Goal: Information Seeking & Learning: Learn about a topic

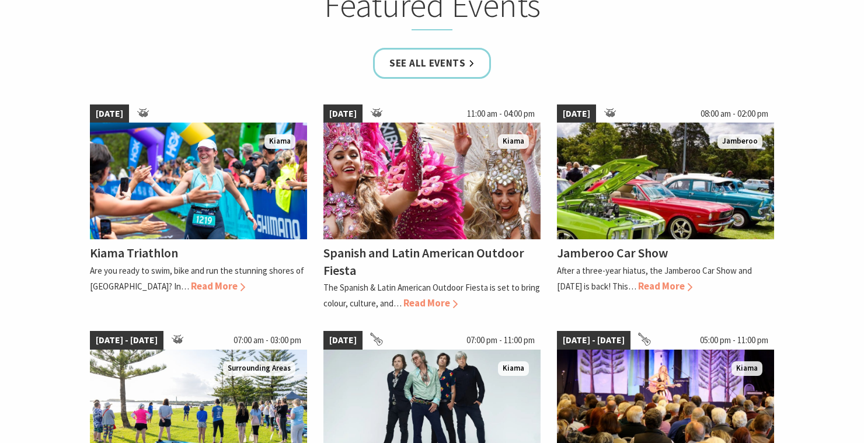
scroll to position [737, 0]
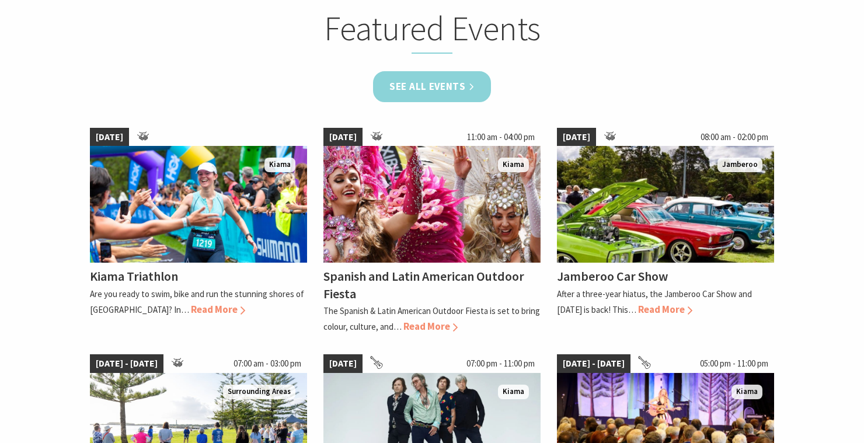
click at [435, 85] on link "See all Events" at bounding box center [432, 86] width 118 height 31
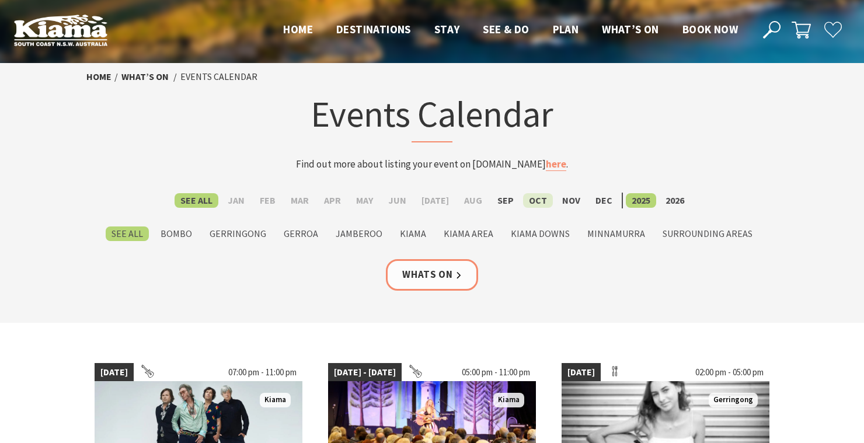
click at [535, 202] on label "Oct" at bounding box center [538, 200] width 30 height 15
click at [0, 0] on input "Oct" at bounding box center [0, 0] width 0 height 0
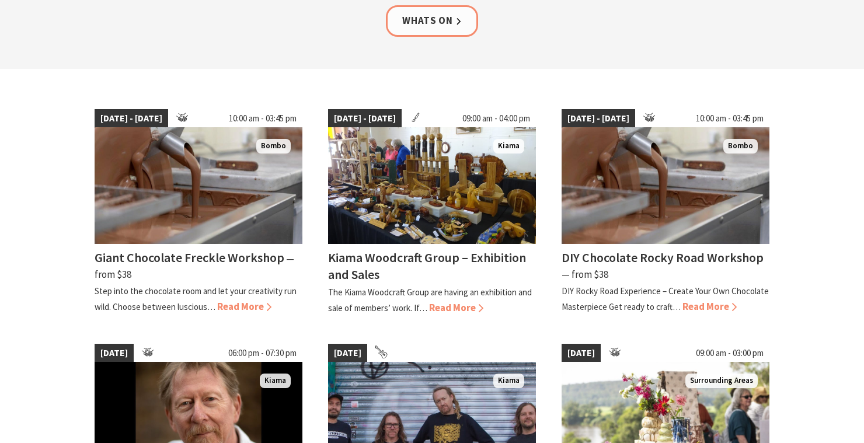
scroll to position [257, 0]
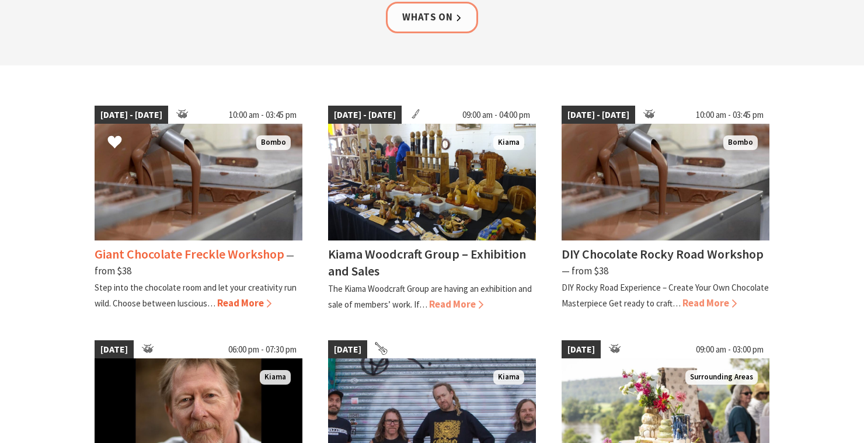
click at [138, 254] on h4 "Giant Chocolate Freckle Workshop" at bounding box center [190, 254] width 190 height 16
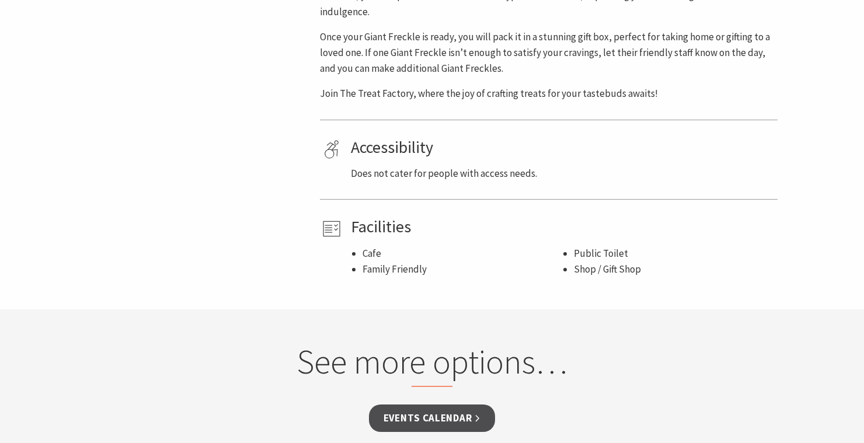
scroll to position [724, 0]
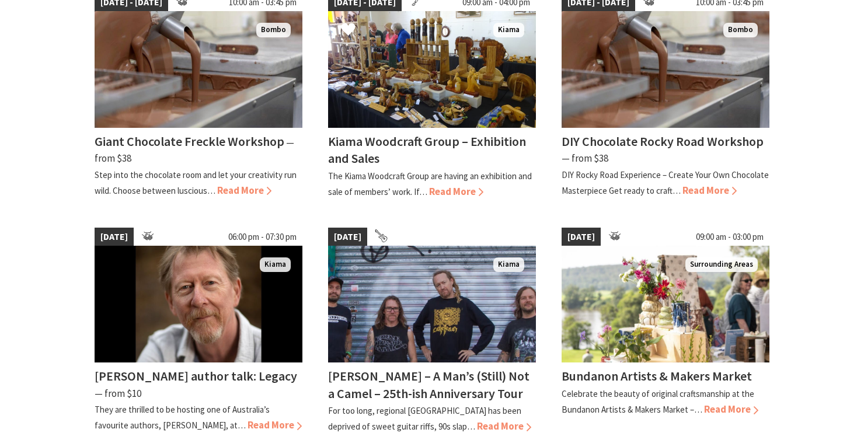
scroll to position [412, 0]
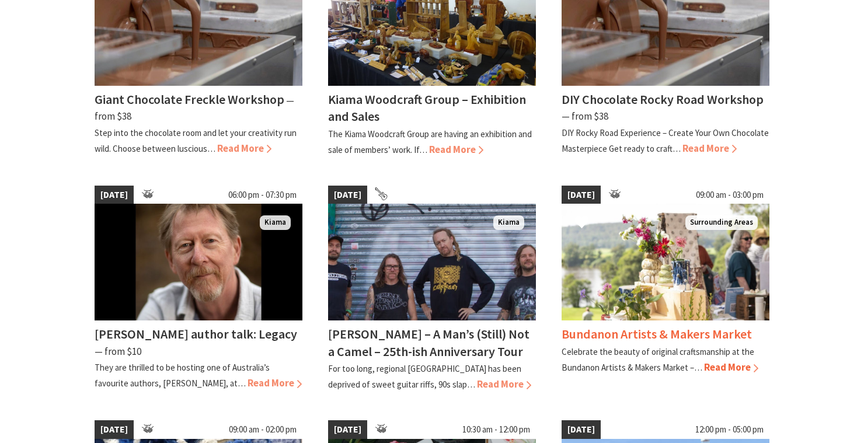
click at [703, 334] on h4 "Bundanon Artists & Makers Market" at bounding box center [656, 334] width 190 height 16
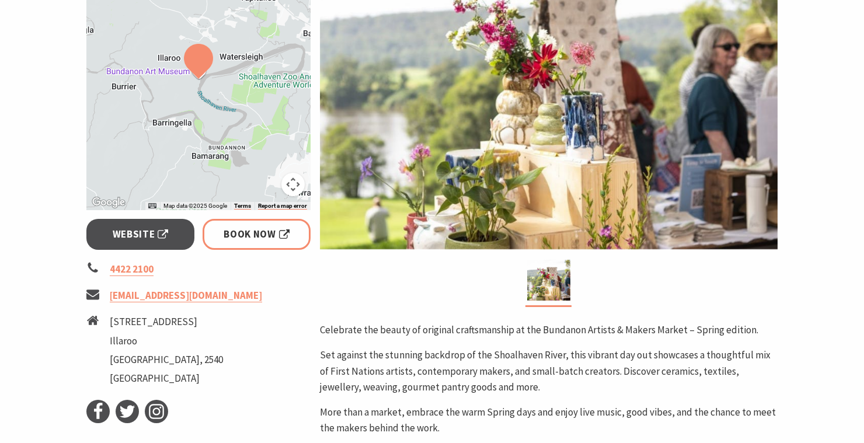
scroll to position [302, 0]
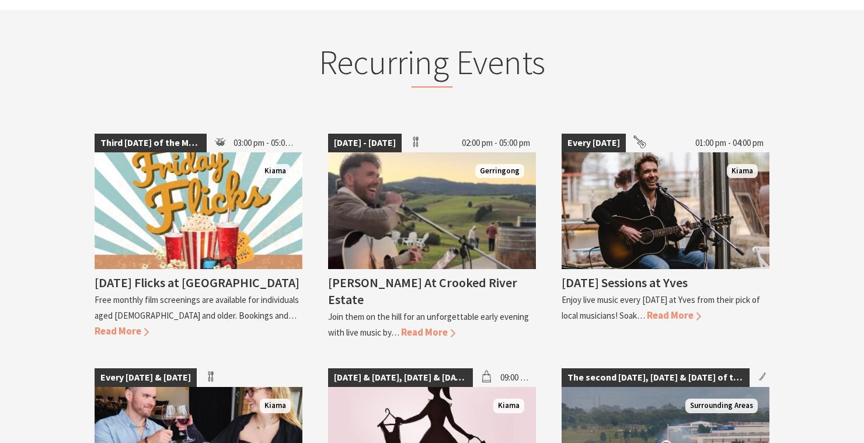
scroll to position [1400, 0]
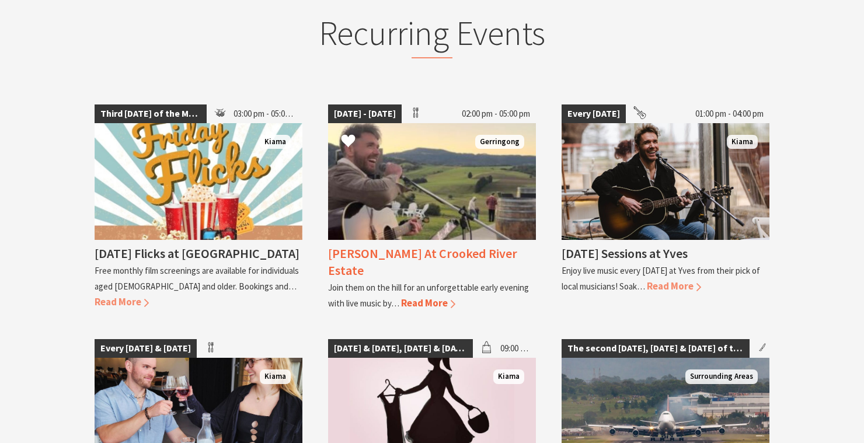
click at [421, 257] on h4 "[PERSON_NAME] At Crooked River Estate" at bounding box center [422, 261] width 189 height 33
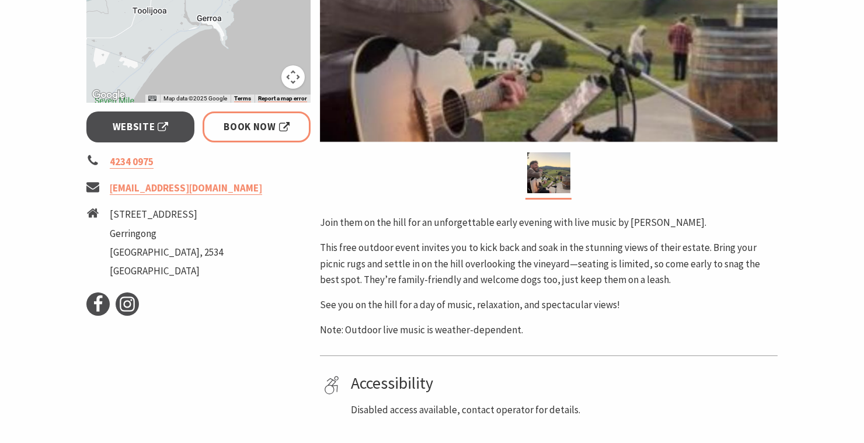
scroll to position [446, 0]
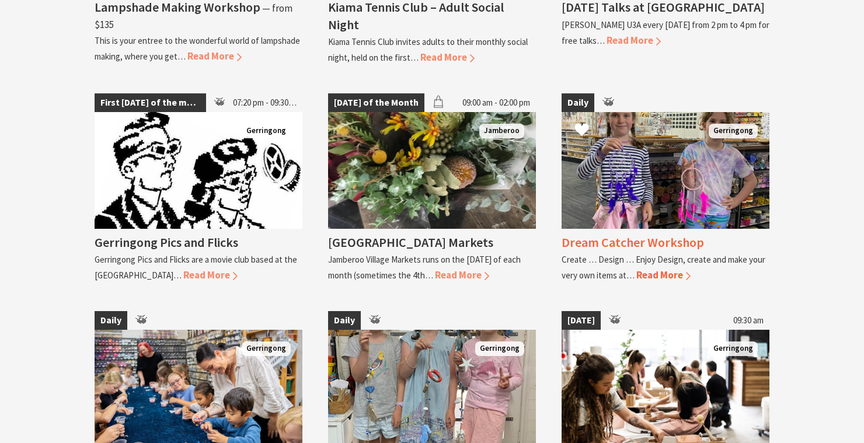
scroll to position [2062, 0]
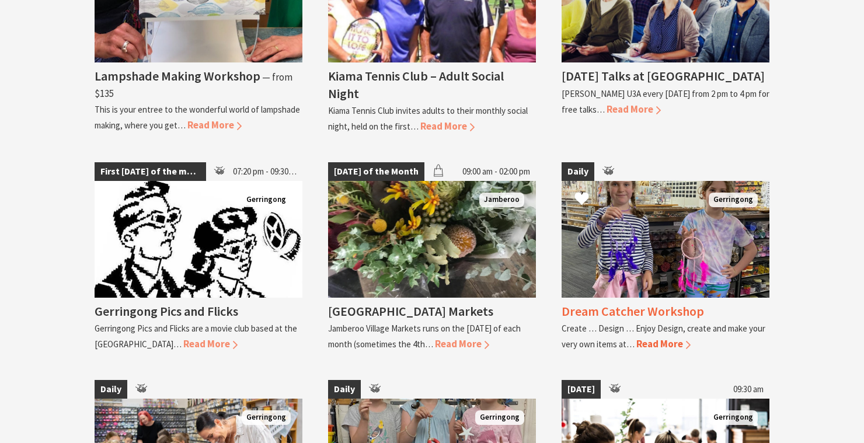
click at [655, 232] on img at bounding box center [665, 239] width 208 height 117
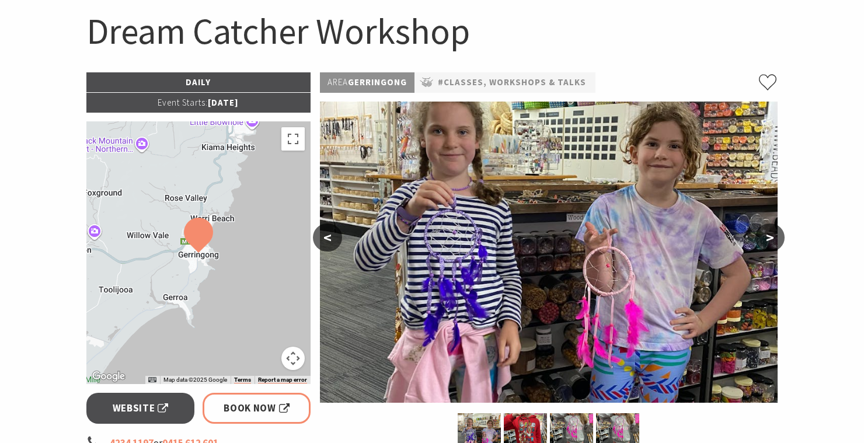
scroll to position [134, 0]
